Goal: Contribute content: Contribute content

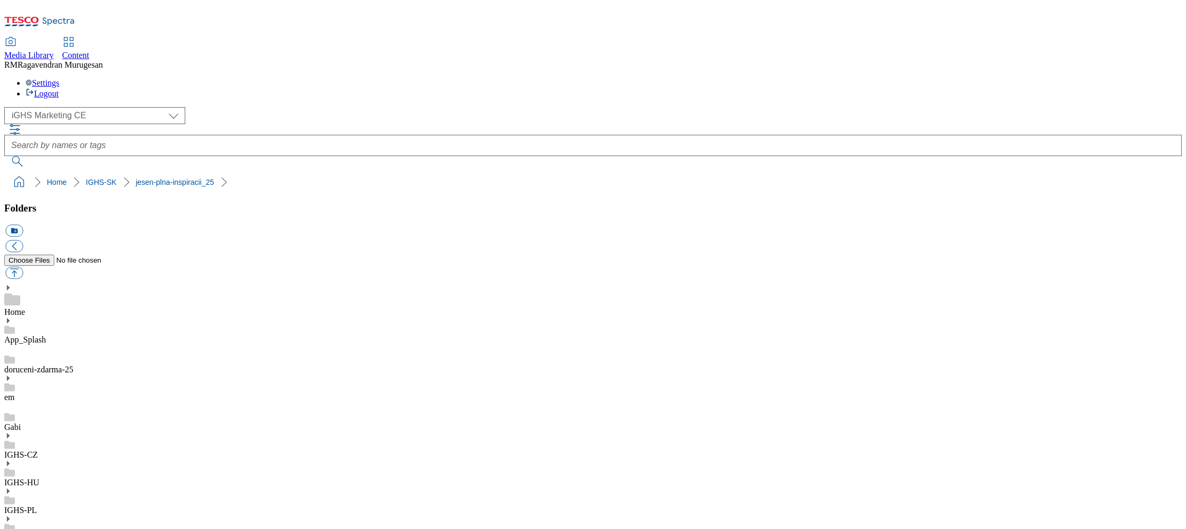
select select "flare-ighs-ce-mktg"
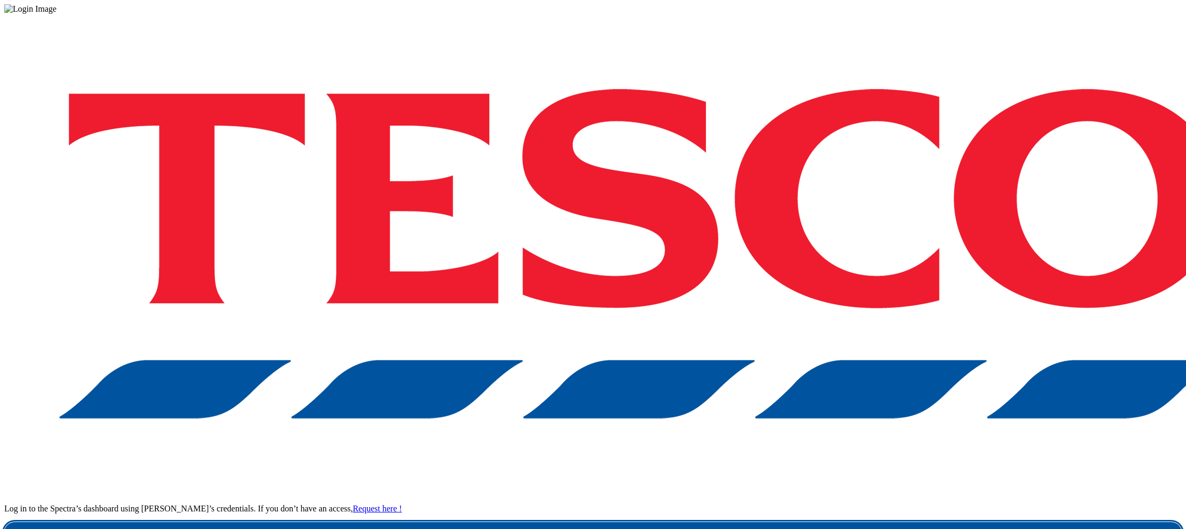
click at [889, 522] on link "Login" at bounding box center [593, 532] width 1178 height 21
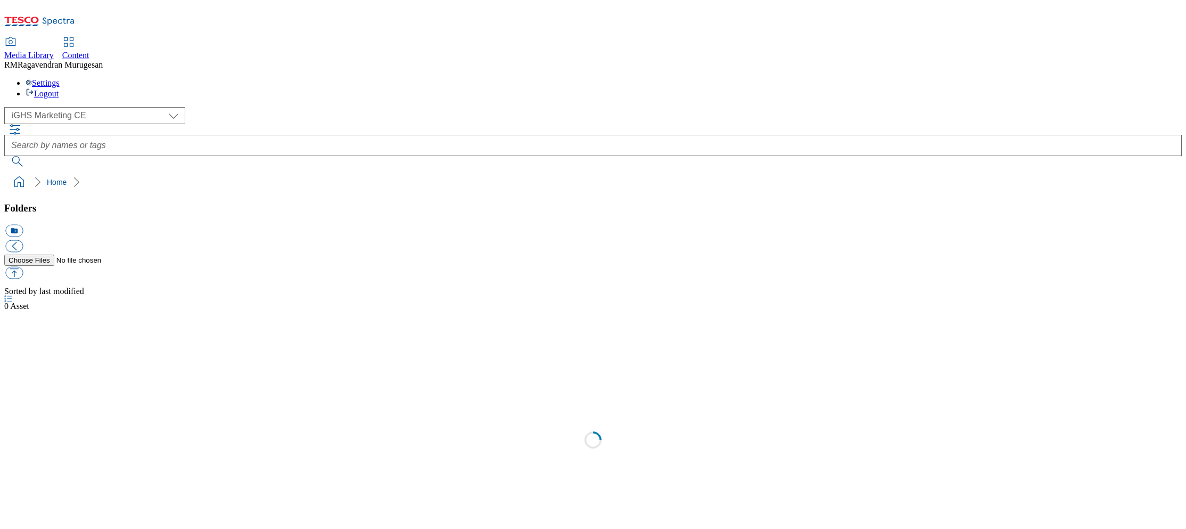
select select "flare-ighs-ce-mktg"
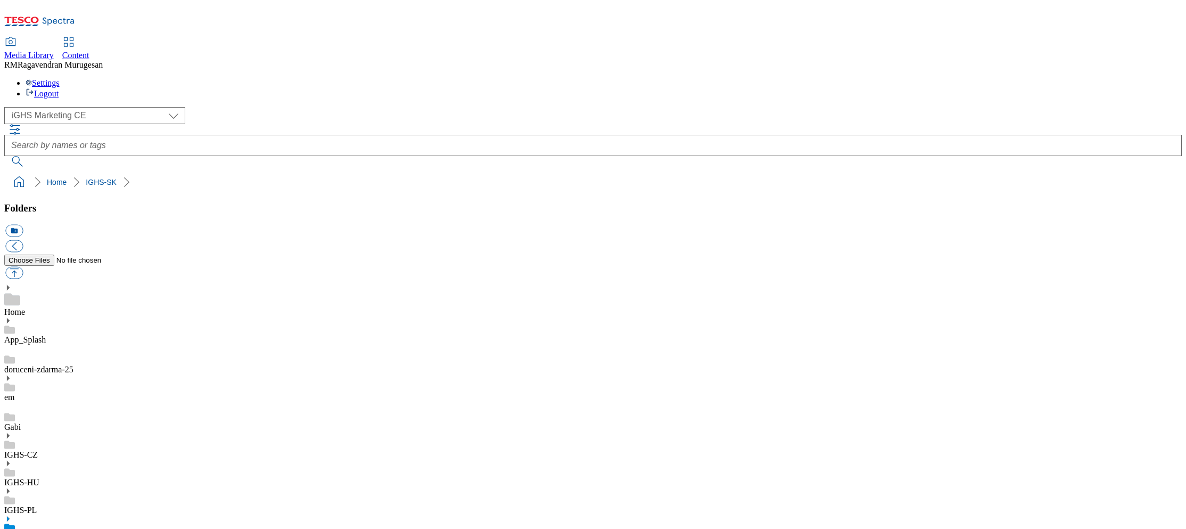
click at [12, 515] on icon at bounding box center [7, 518] width 7 height 7
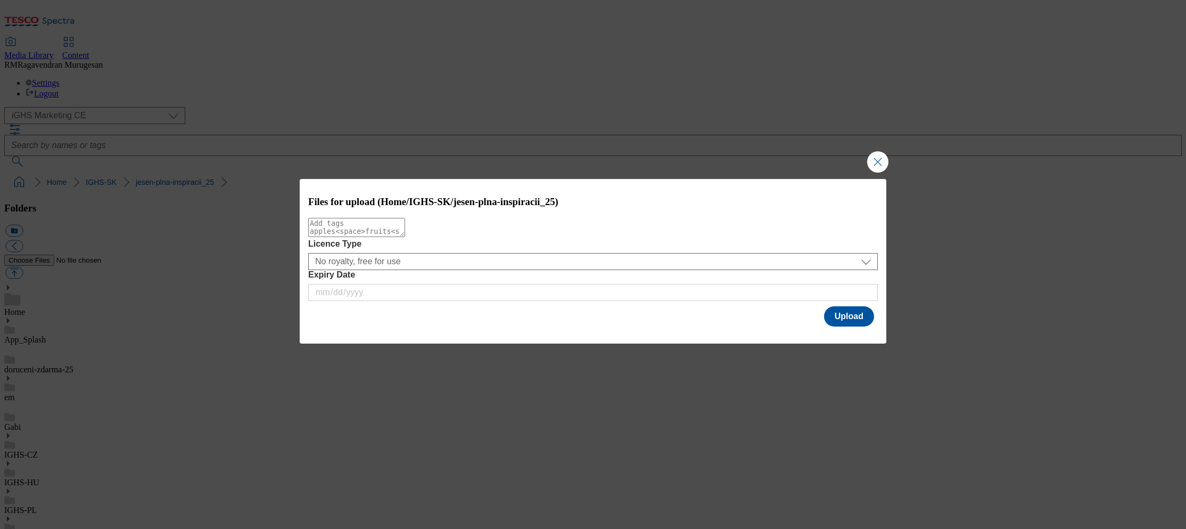
click at [405, 237] on textarea "Modal" at bounding box center [356, 227] width 97 height 19
paste textarea "TOC_BG"
type textarea "TOC_BG"
click at [843, 315] on button "Upload" at bounding box center [849, 316] width 50 height 20
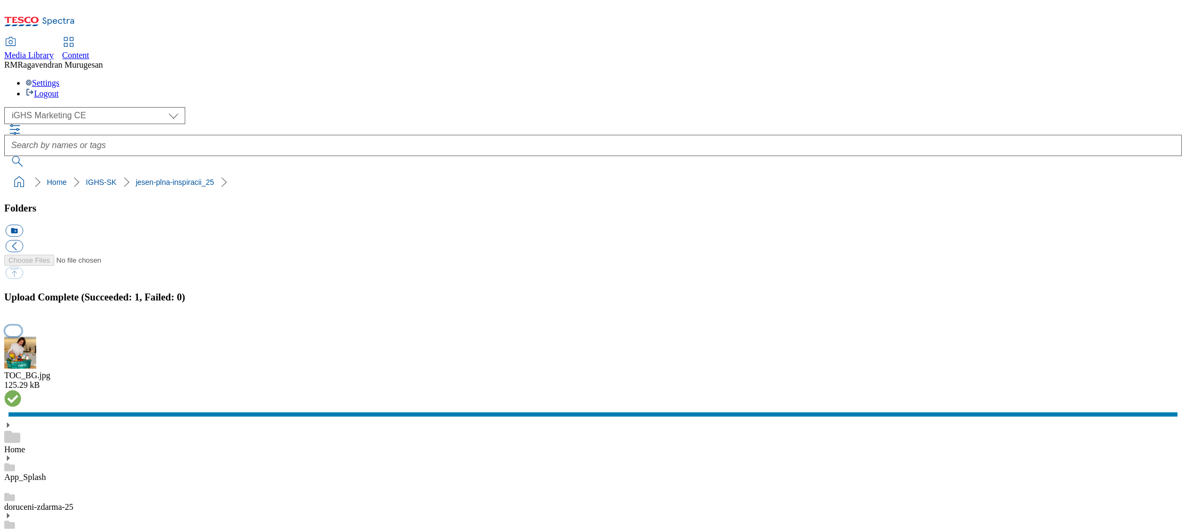
click at [21, 325] on button "button" at bounding box center [13, 330] width 16 height 10
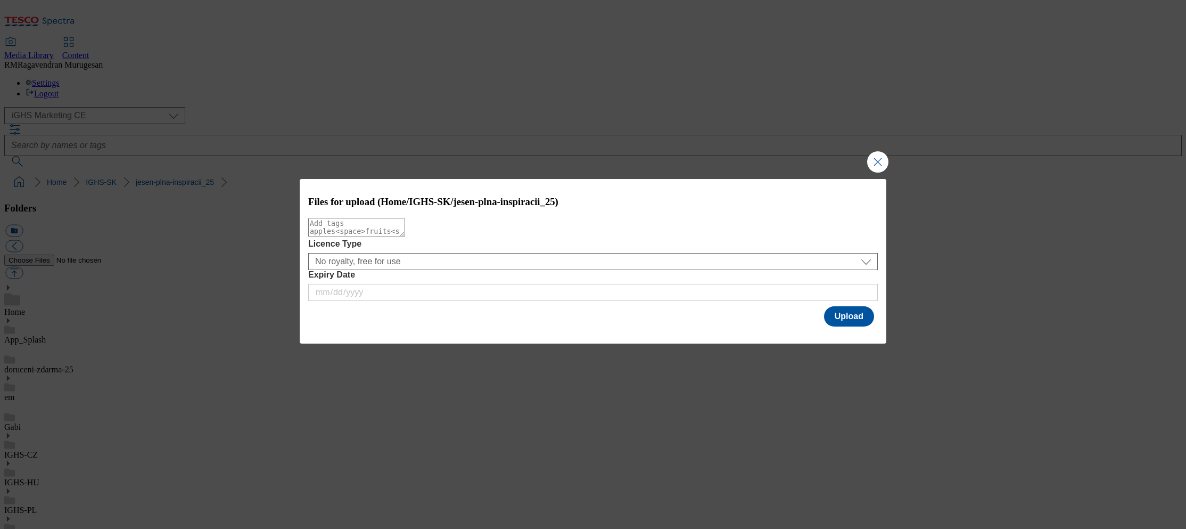
click at [455, 223] on div "Modal" at bounding box center [593, 228] width 570 height 21
click at [405, 233] on textarea "Modal" at bounding box center [356, 227] width 97 height 19
paste textarea "Clubcard_EN"
type textarea "Clubcard_EN"
click at [848, 316] on button "Upload" at bounding box center [849, 316] width 50 height 20
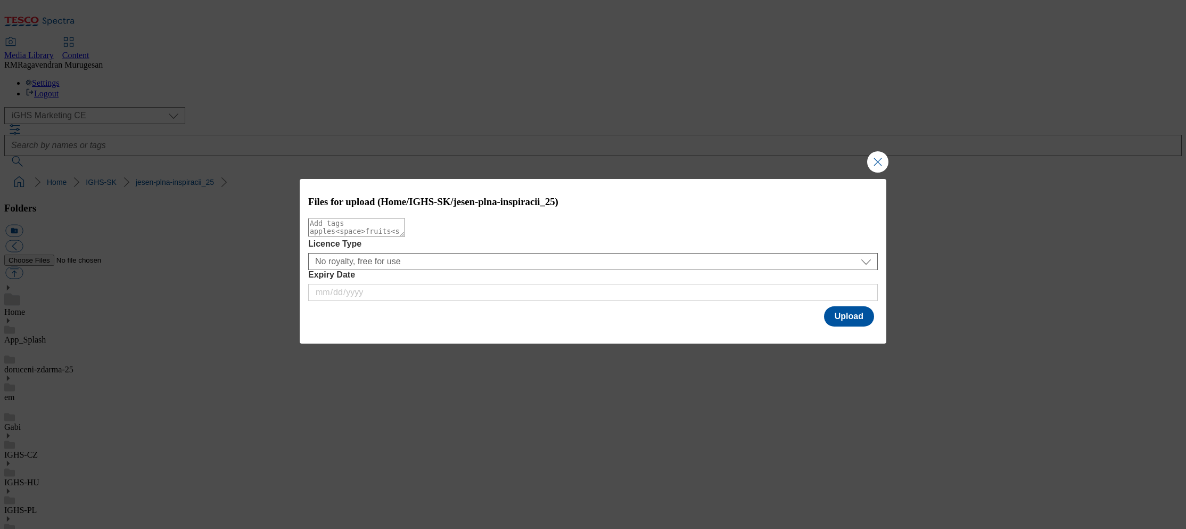
click at [405, 229] on textarea "Modal" at bounding box center [356, 227] width 97 height 19
paste textarea "Clubcard_SK"
type textarea "Clubcard_SK"
click at [846, 323] on button "Upload" at bounding box center [849, 316] width 50 height 20
click at [405, 237] on textarea "Modal" at bounding box center [356, 227] width 97 height 19
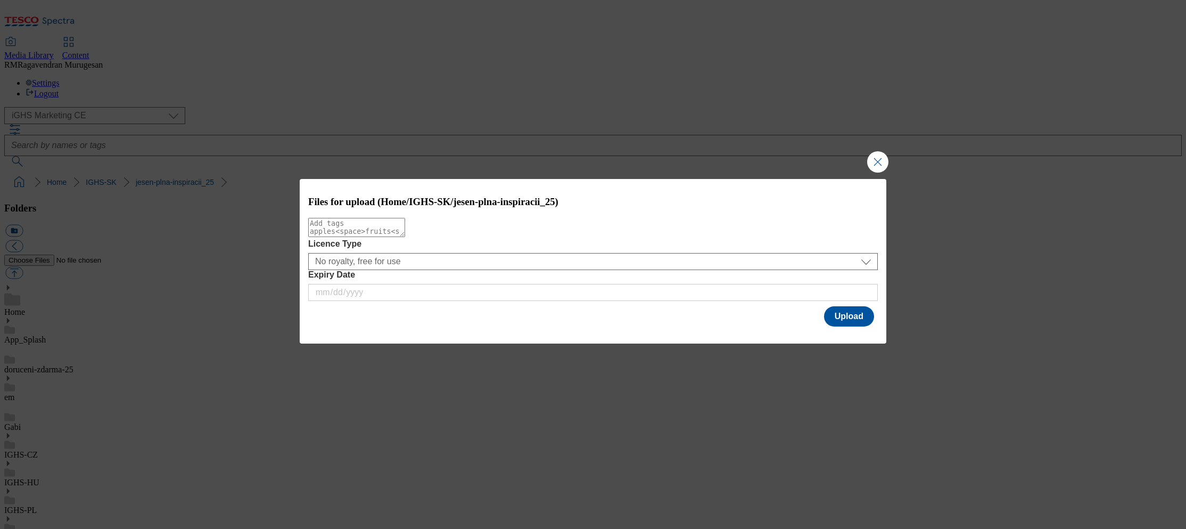
paste textarea "Clubcard_SK"
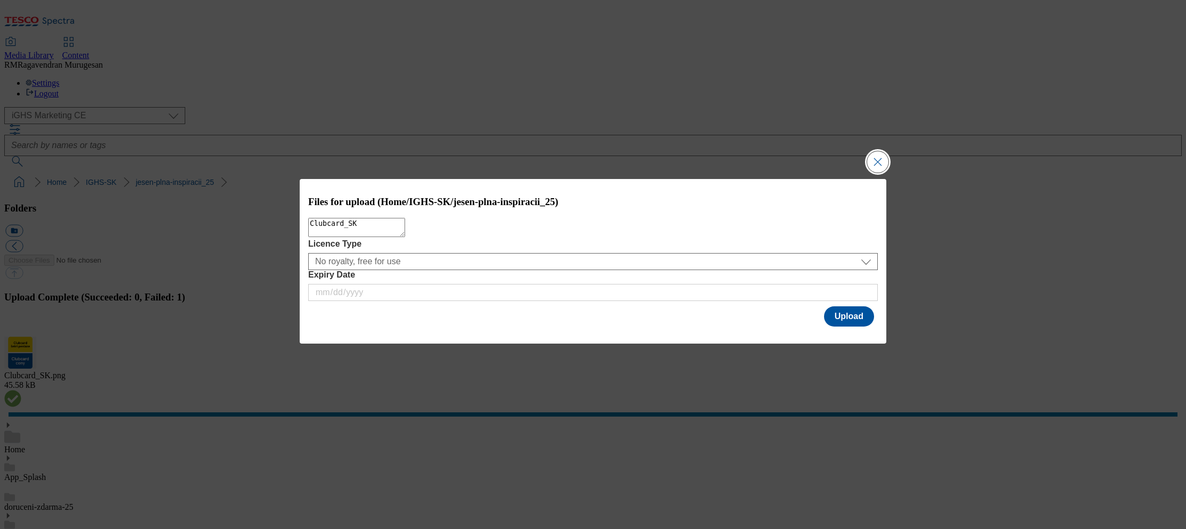
type textarea "Clubcard_SK"
click at [884, 161] on button "Close Modal" at bounding box center [877, 161] width 21 height 21
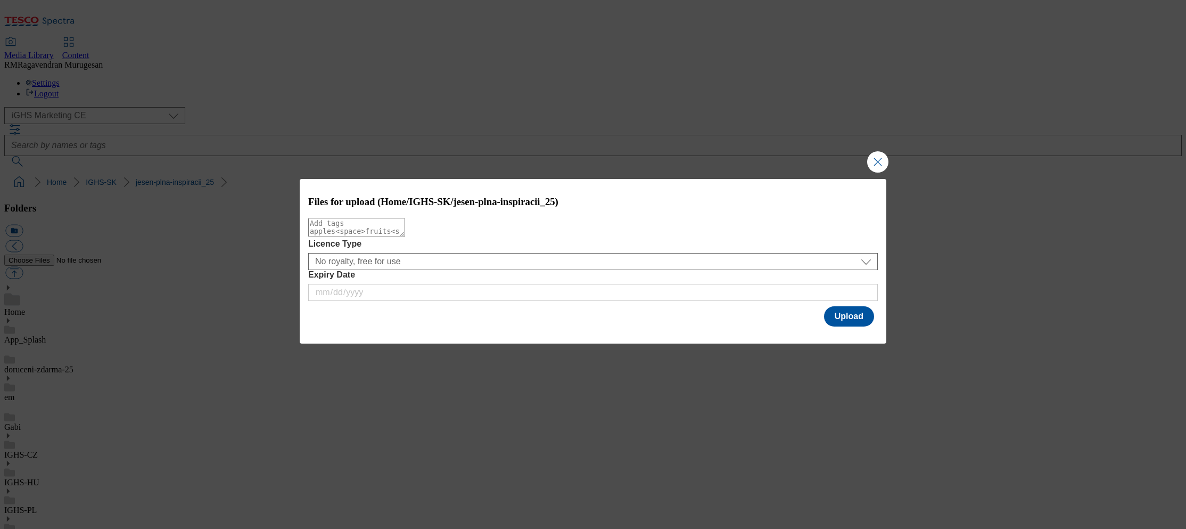
click at [405, 228] on textarea "Modal" at bounding box center [356, 227] width 97 height 19
paste textarea "LPG_EN_v2"
type textarea "LPG_EN_v2"
click at [847, 317] on button "Upload" at bounding box center [849, 316] width 50 height 20
click at [405, 230] on textarea "Modal" at bounding box center [356, 227] width 97 height 19
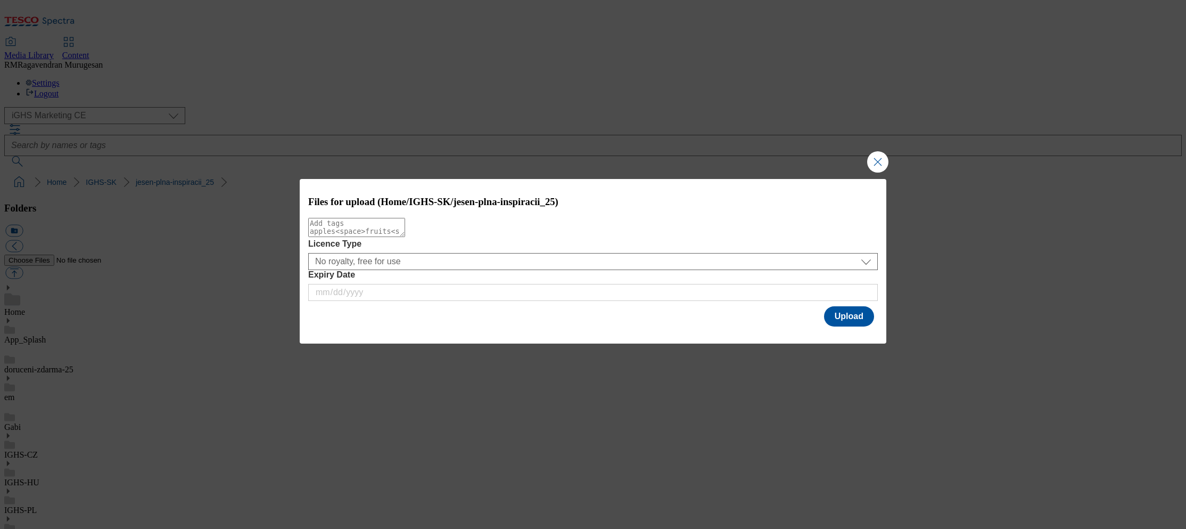
paste textarea "LPG_SK_v2"
type textarea "LPG_SK_v2"
click at [841, 318] on button "Upload" at bounding box center [849, 316] width 50 height 20
click at [405, 237] on textarea "Modal" at bounding box center [356, 227] width 97 height 19
paste textarea "mobile_banner_4"
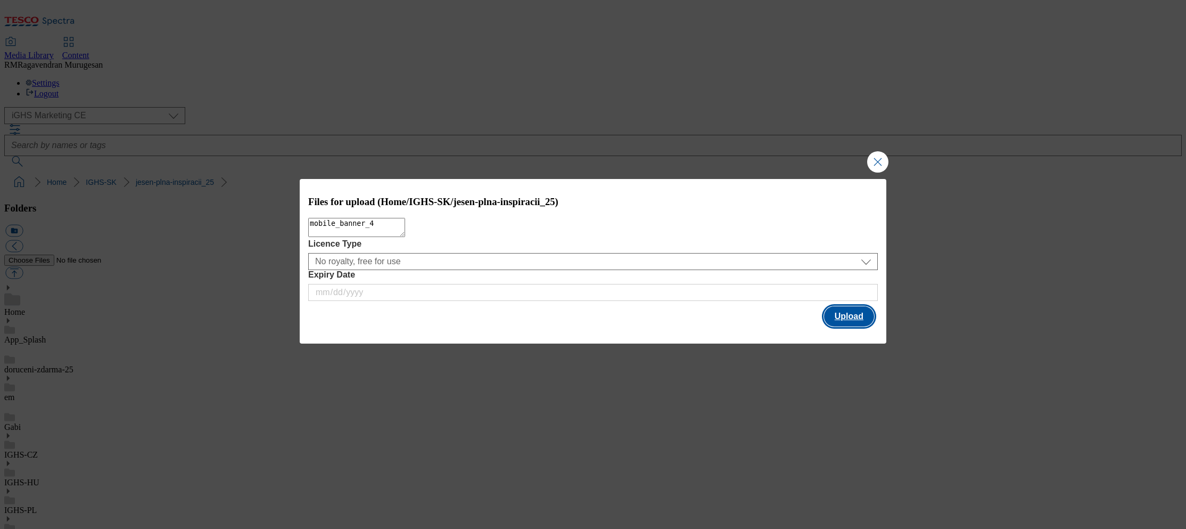
type textarea "mobile_banner_4"
click at [858, 318] on button "Upload" at bounding box center [849, 316] width 50 height 20
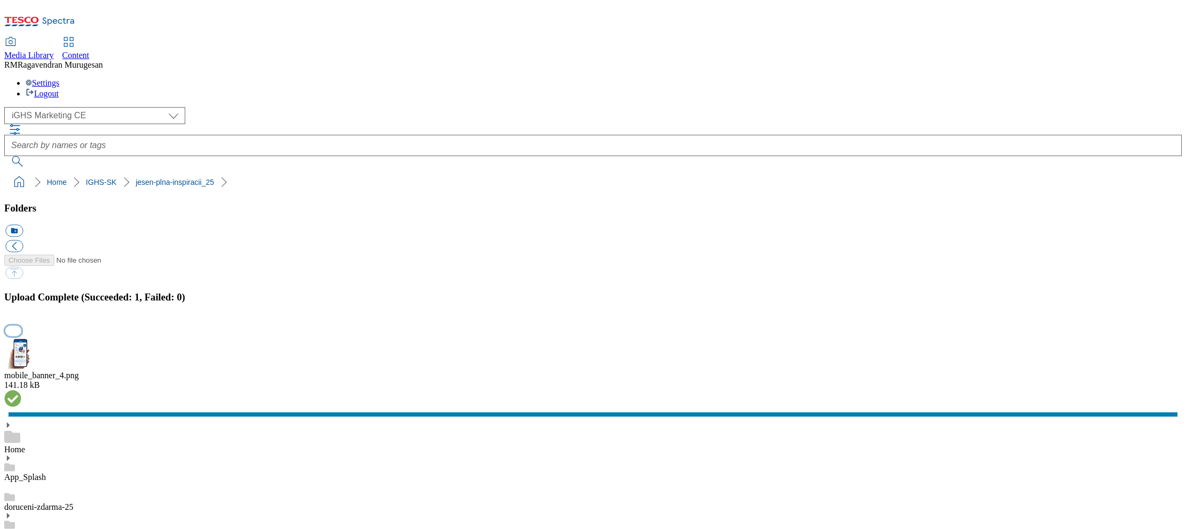
click at [21, 325] on button "button" at bounding box center [13, 330] width 16 height 10
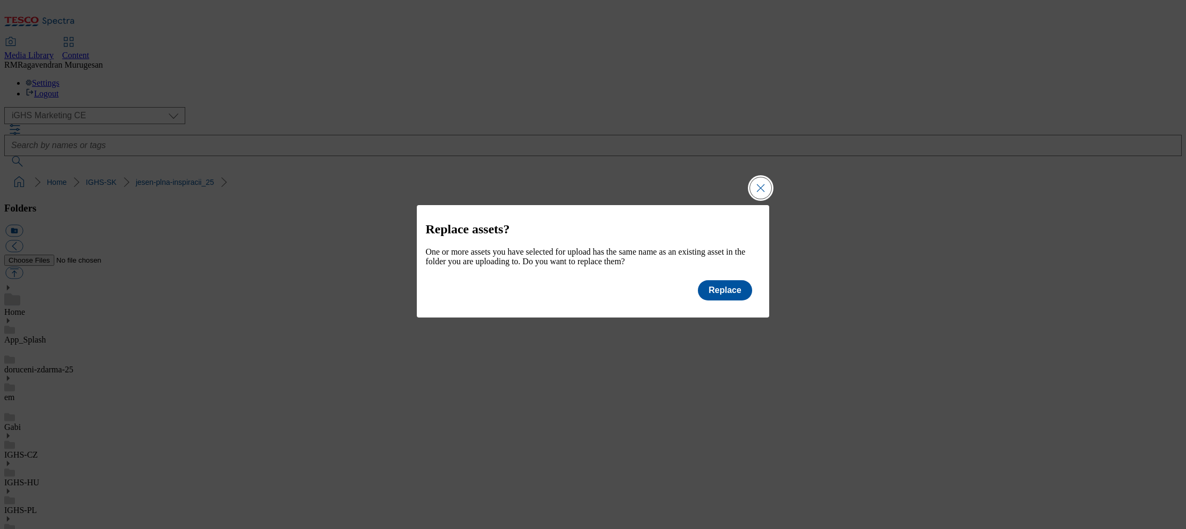
click at [763, 184] on button "Close Modal" at bounding box center [760, 187] width 21 height 21
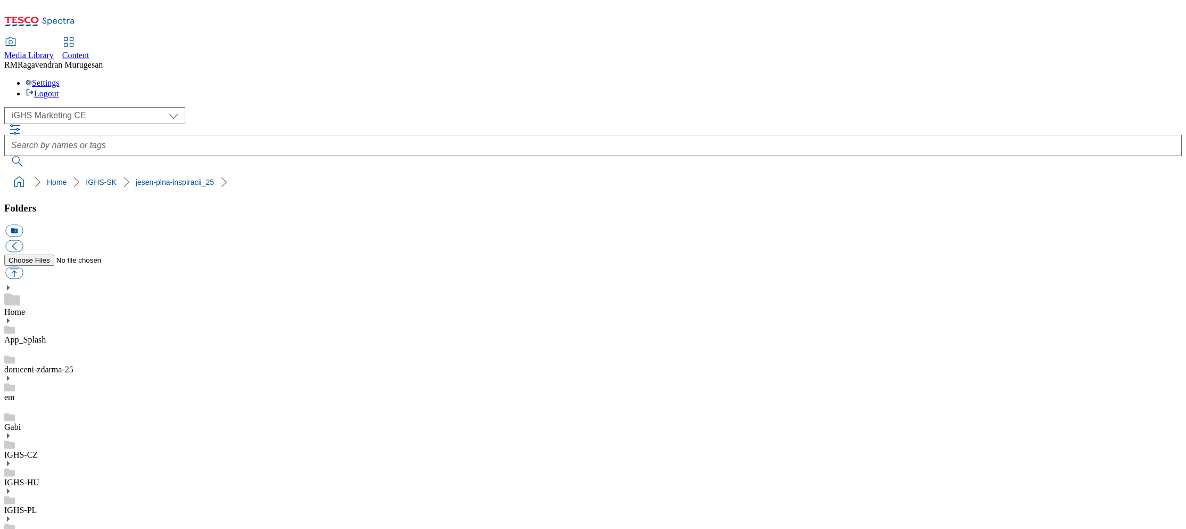
scroll to position [223, 0]
